Goal: Task Accomplishment & Management: Use online tool/utility

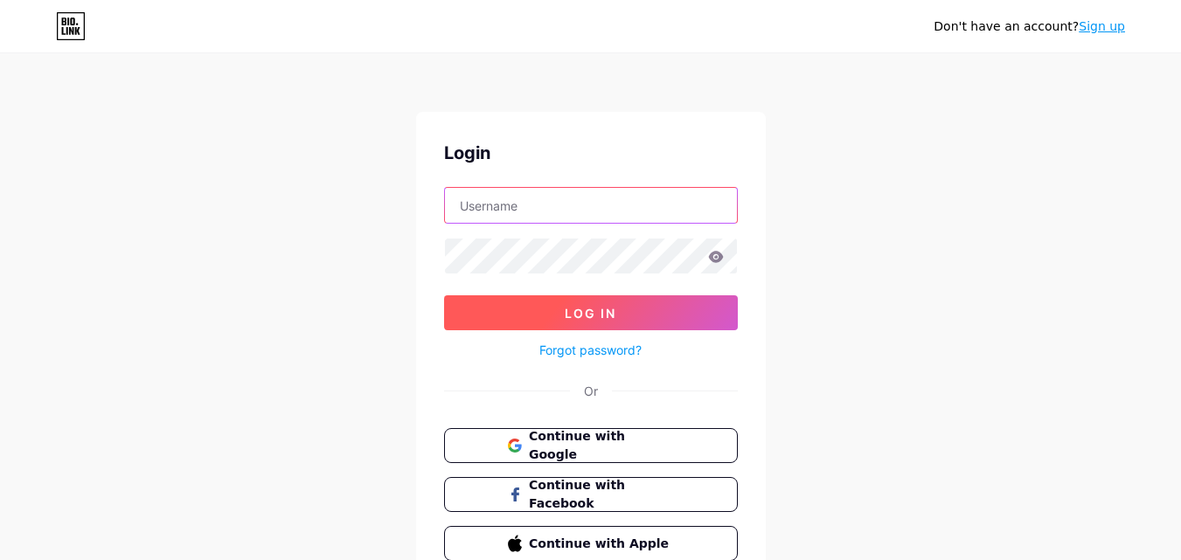
type input "[EMAIL_ADDRESS][DOMAIN_NAME]"
click at [634, 305] on button "Log In" at bounding box center [591, 312] width 294 height 35
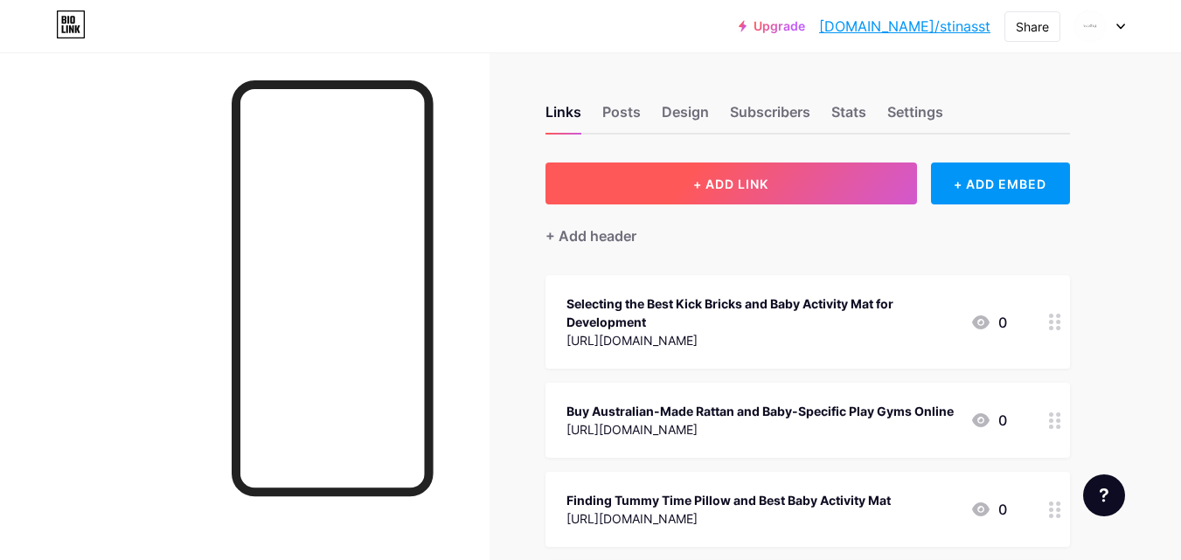
click at [763, 189] on span "+ ADD LINK" at bounding box center [730, 184] width 75 height 15
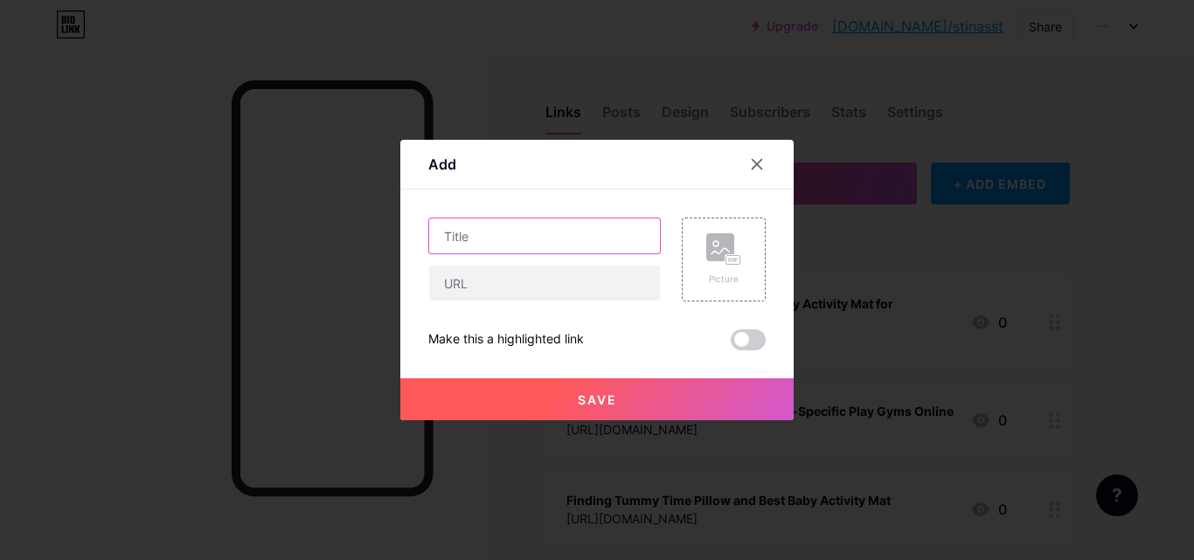
click at [543, 225] on input "text" at bounding box center [544, 236] width 231 height 35
paste input "The Importance of Tummy Time for Newborns"
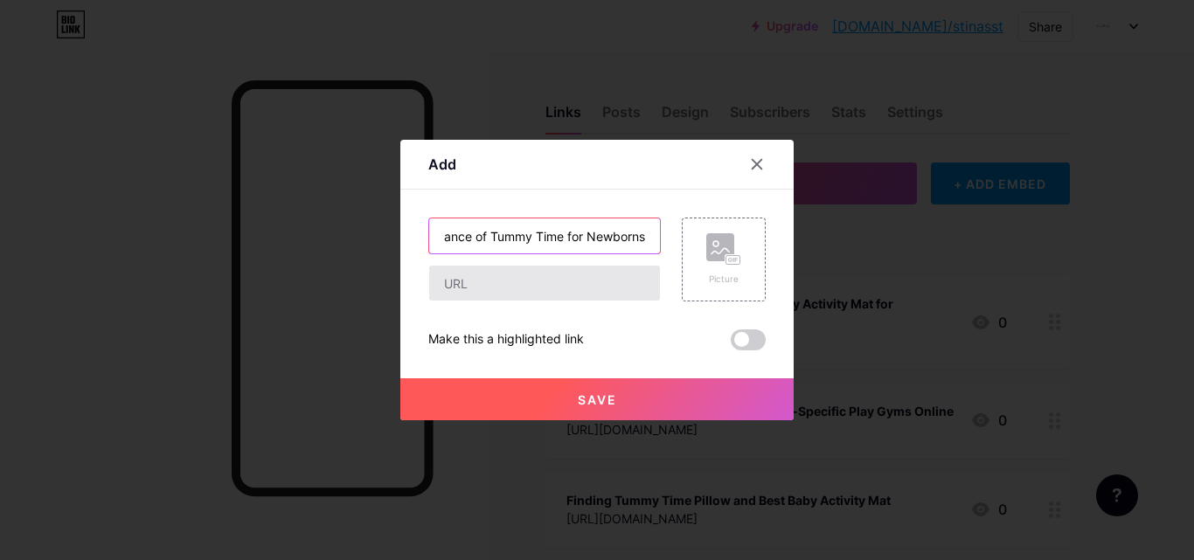
type input "The Importance of Tummy Time for Newborns"
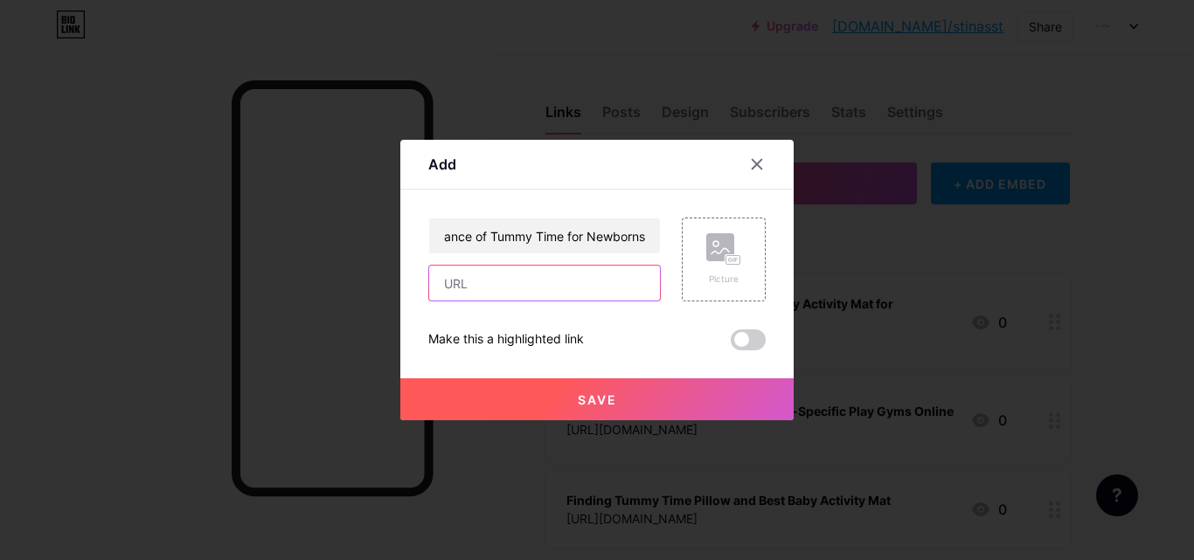
scroll to position [0, 0]
click at [478, 282] on input "text" at bounding box center [544, 283] width 231 height 35
paste input "[URL][DOMAIN_NAME]"
type input "[URL][DOMAIN_NAME]"
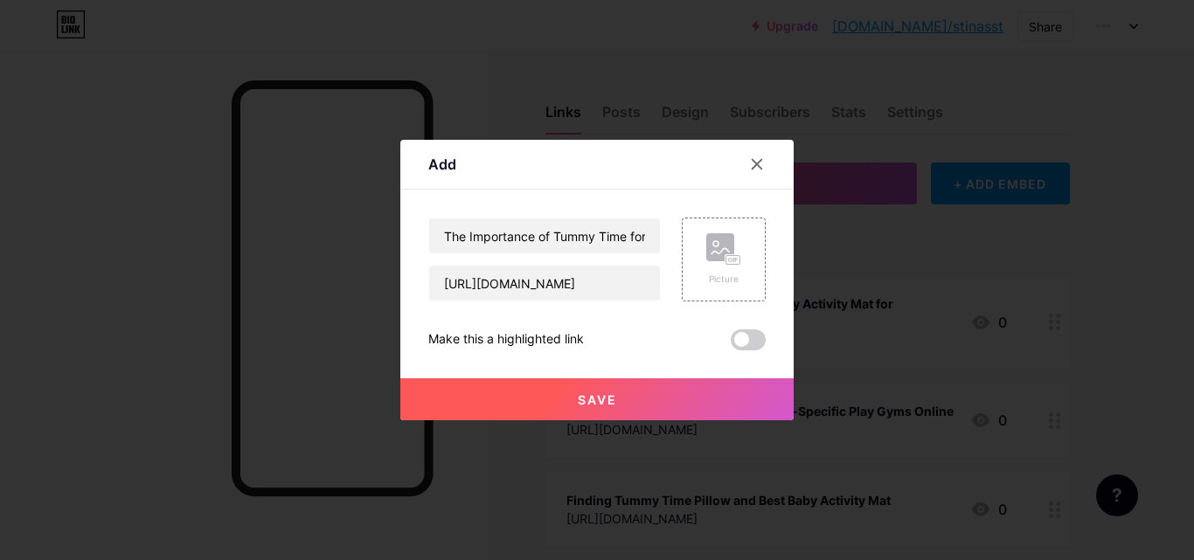
click at [749, 342] on span at bounding box center [748, 340] width 35 height 21
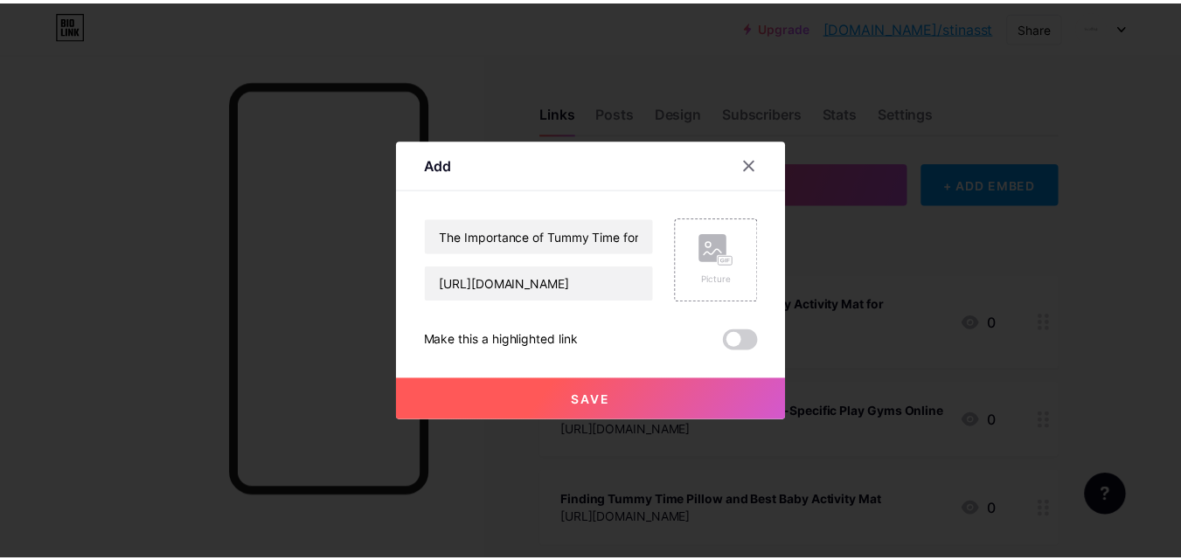
scroll to position [0, 0]
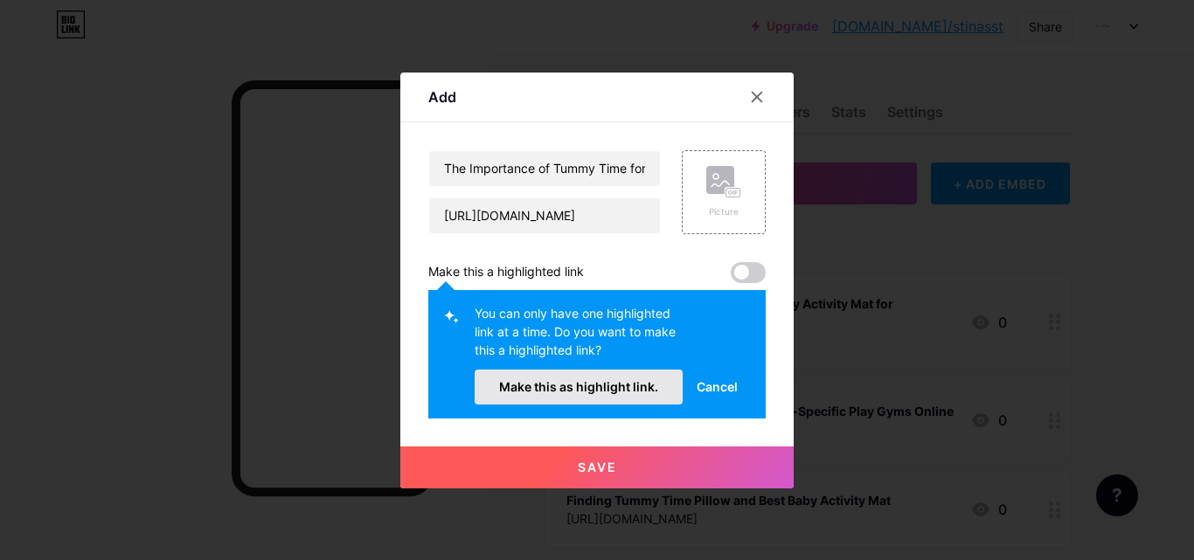
click at [570, 385] on span "Make this as highlight link." at bounding box center [578, 386] width 159 height 15
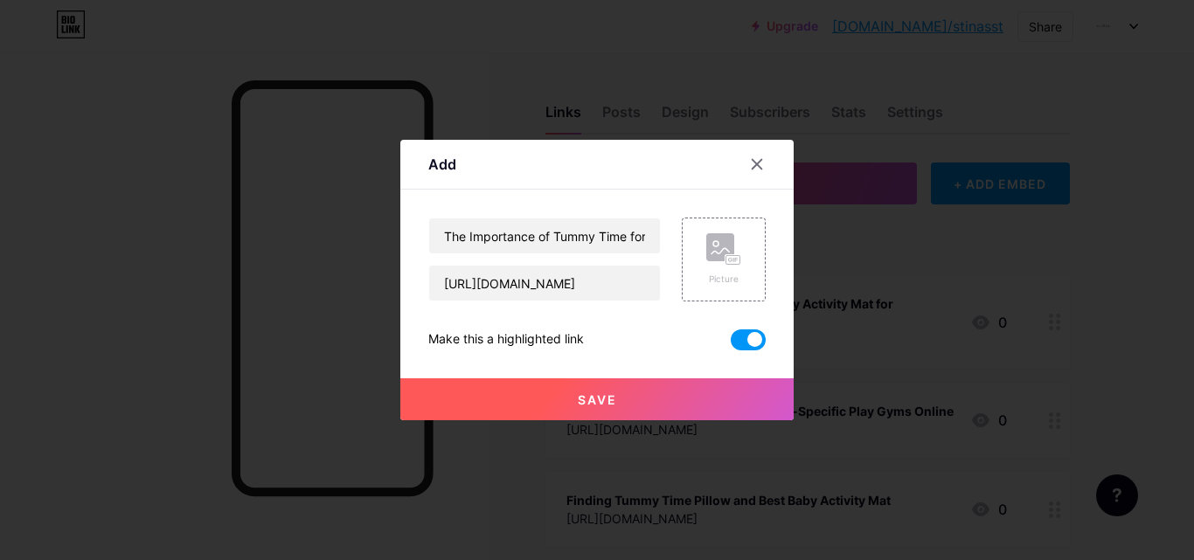
click at [543, 392] on button "Save" at bounding box center [596, 399] width 393 height 42
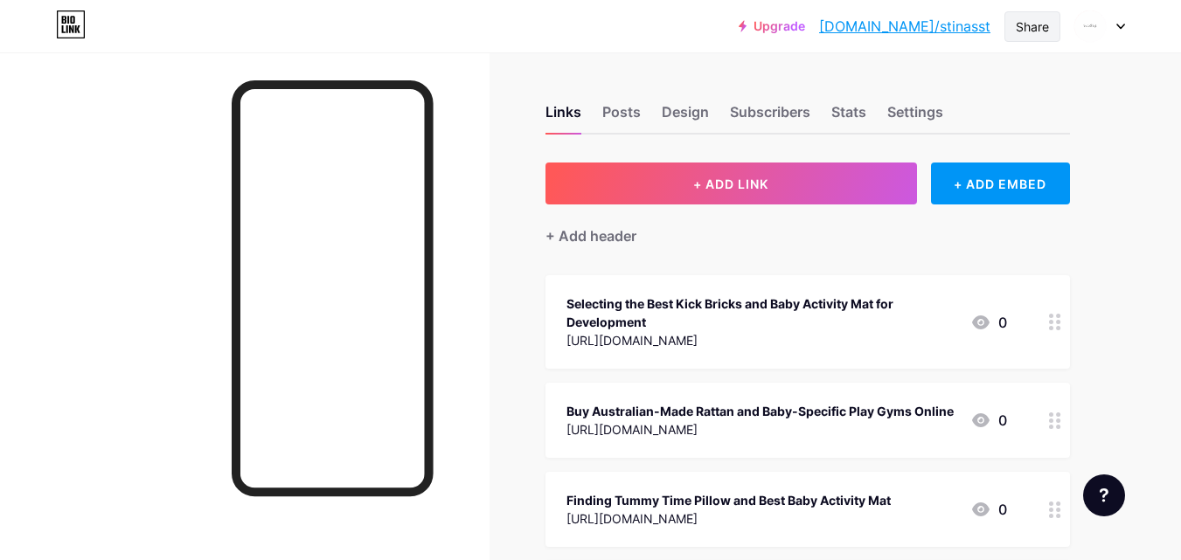
click at [1044, 28] on div "Share" at bounding box center [1032, 26] width 33 height 18
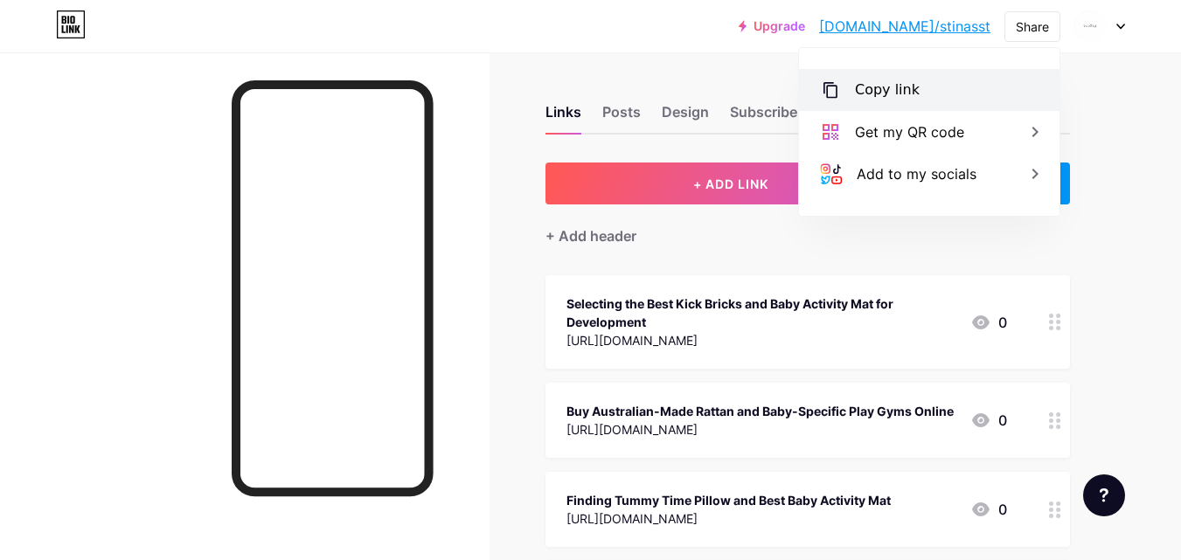
click at [889, 94] on div "Copy link" at bounding box center [887, 90] width 65 height 21
